Goal: Transaction & Acquisition: Purchase product/service

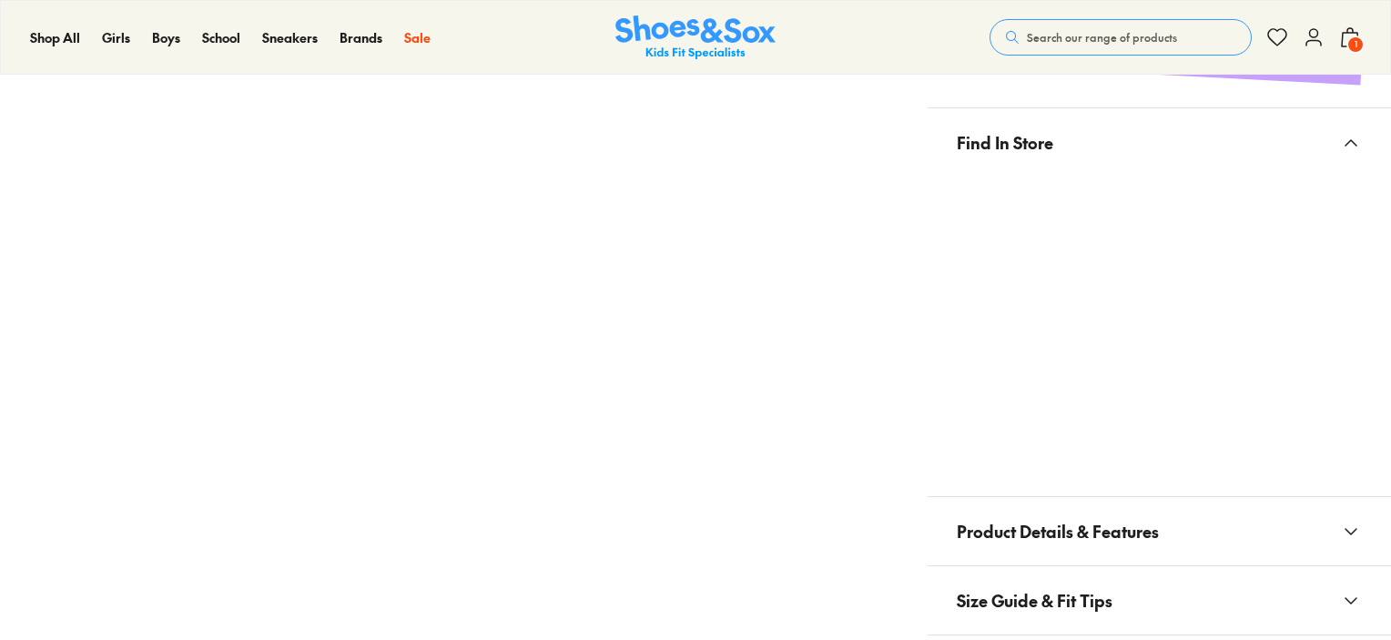
click at [1125, 476] on x-modal "Find In Store" at bounding box center [1159, 302] width 463 height 389
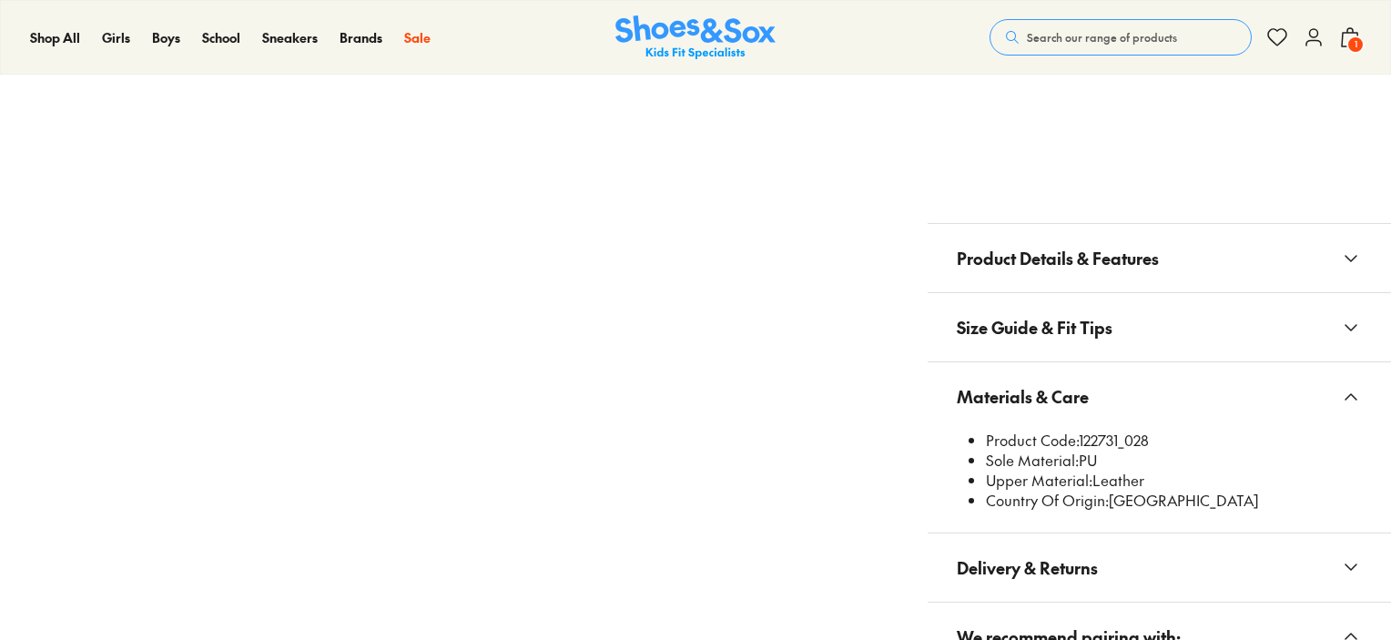
scroll to position [0, 0]
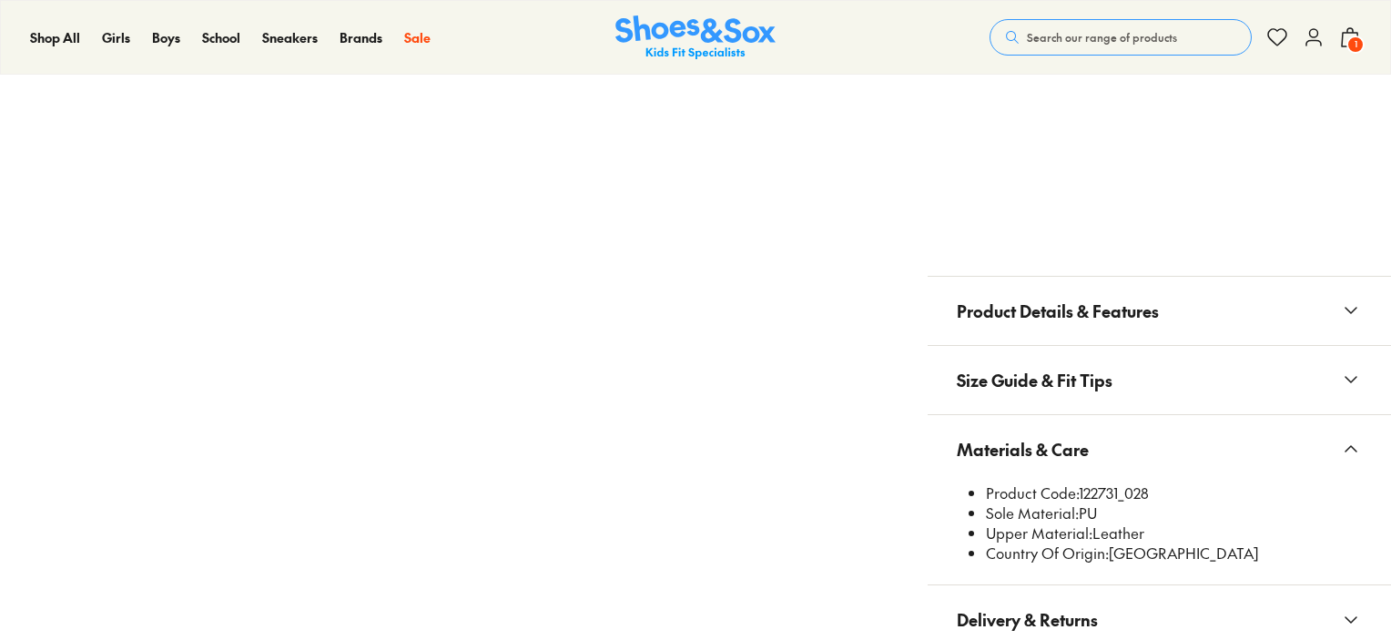
click at [1108, 486] on li "Product Code: 122731_028" at bounding box center [1174, 493] width 376 height 20
select select "*"
copy li "122731_028"
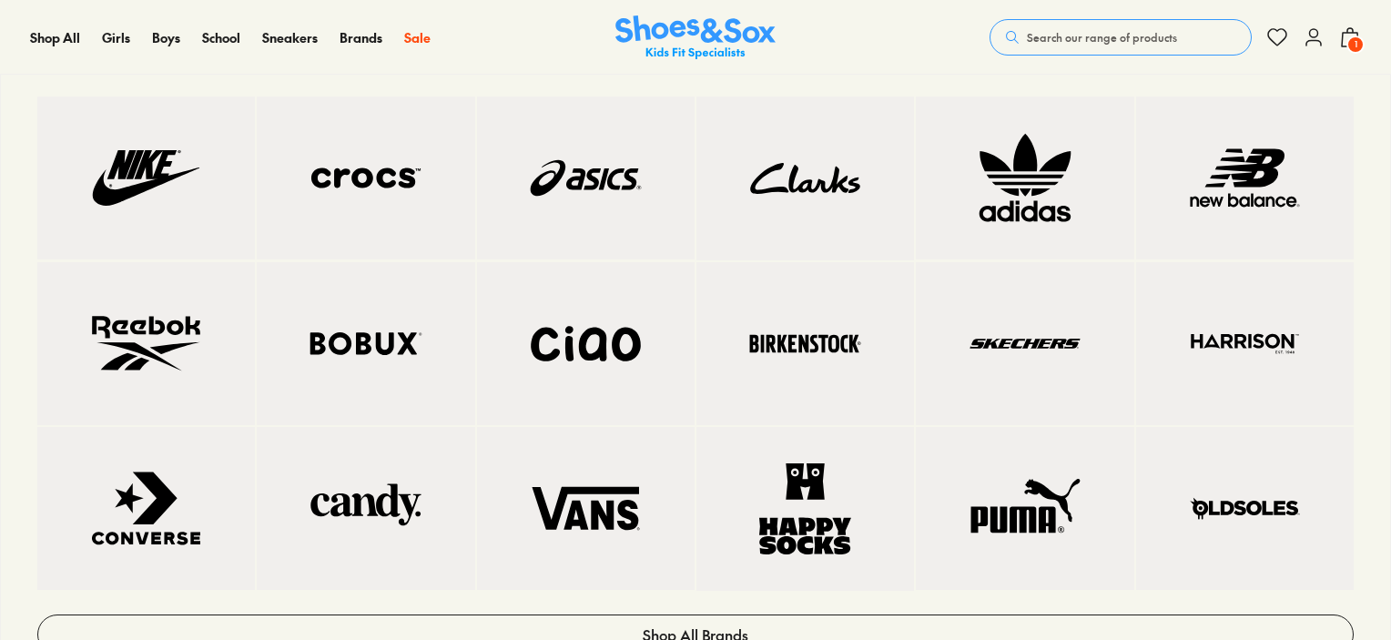
copy li "122731_028"
